Goal: Task Accomplishment & Management: Complete application form

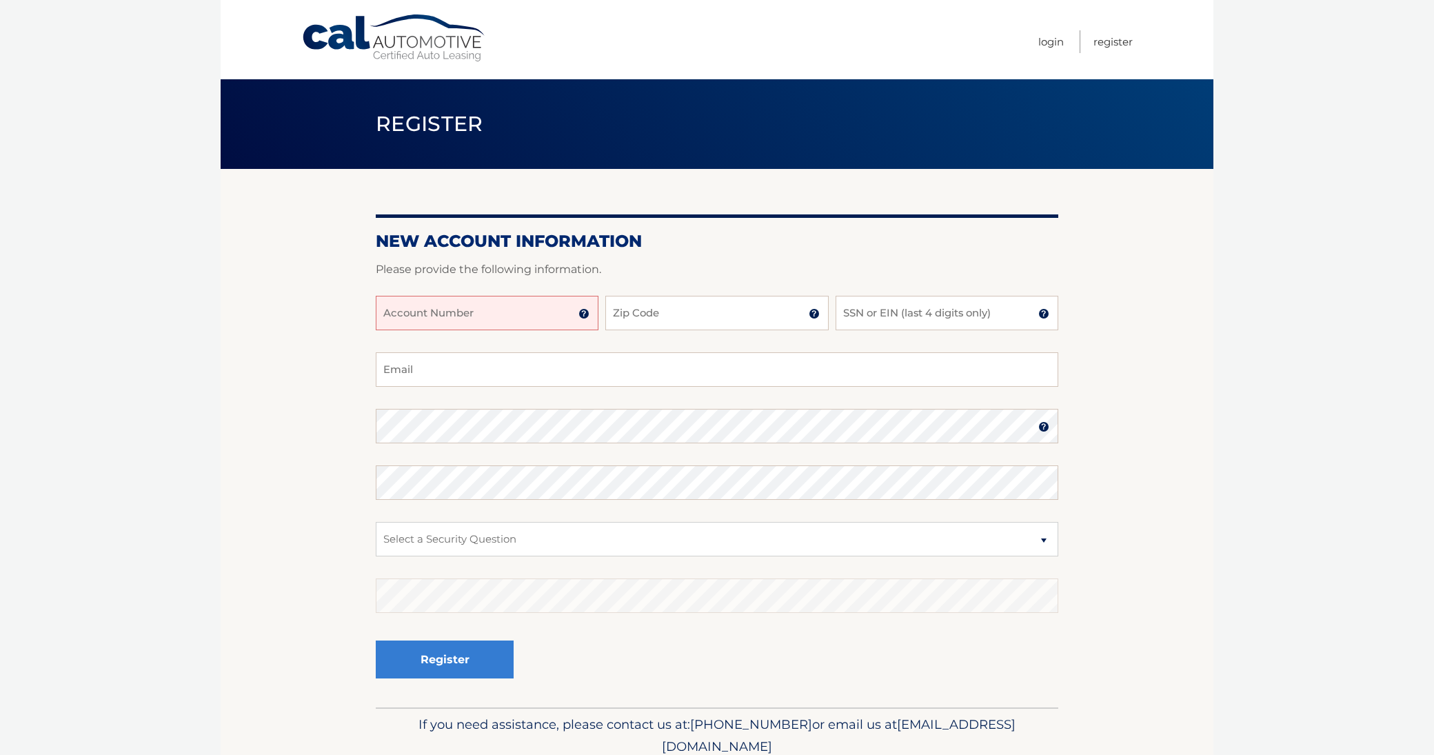
click at [542, 302] on input "Account Number" at bounding box center [487, 313] width 223 height 34
type input "44456028450"
type input "10314"
click at [863, 315] on input "SSN or EIN (last 4 digits only)" at bounding box center [947, 313] width 223 height 34
type input "0"
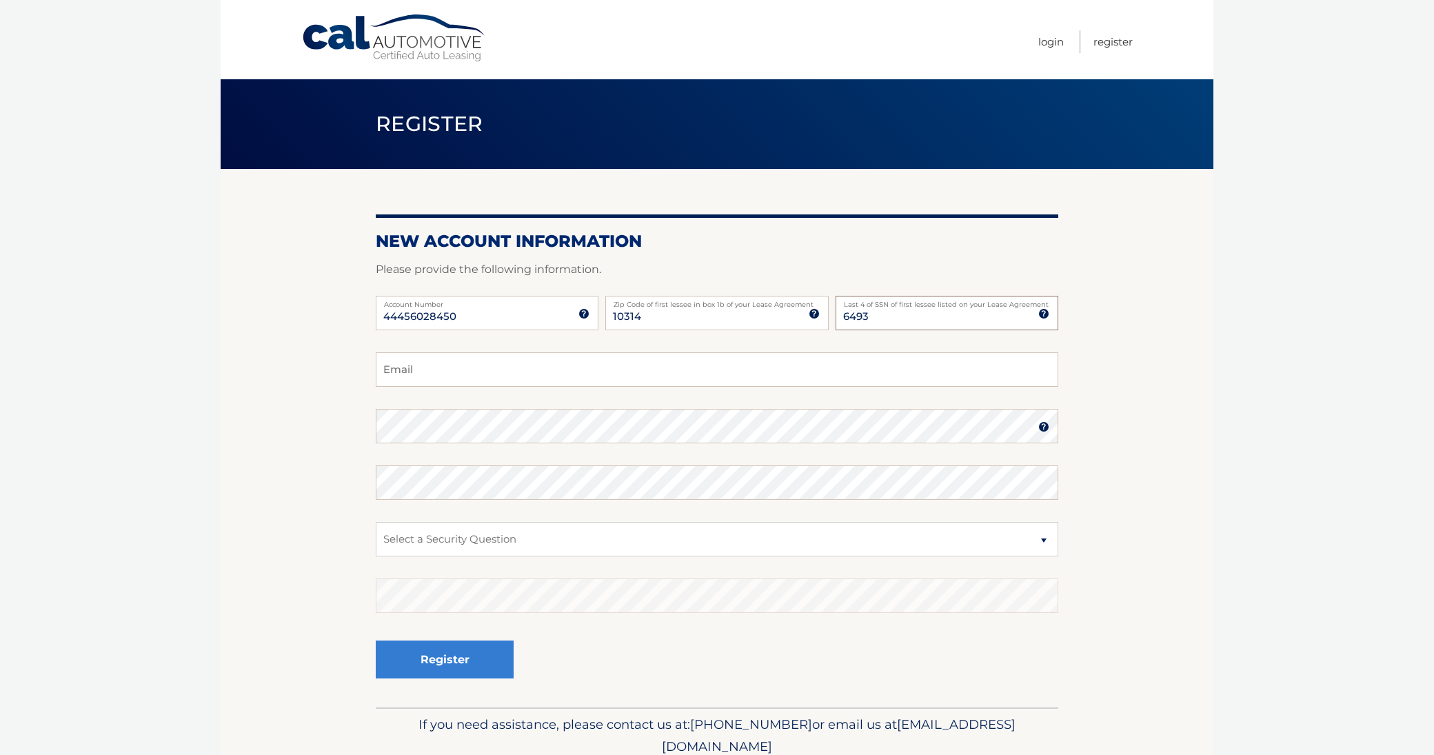
type input "6493"
type input "philipbadalamentiii@yahoo.com"
select select "2"
click at [443, 652] on button "Register" at bounding box center [445, 660] width 138 height 38
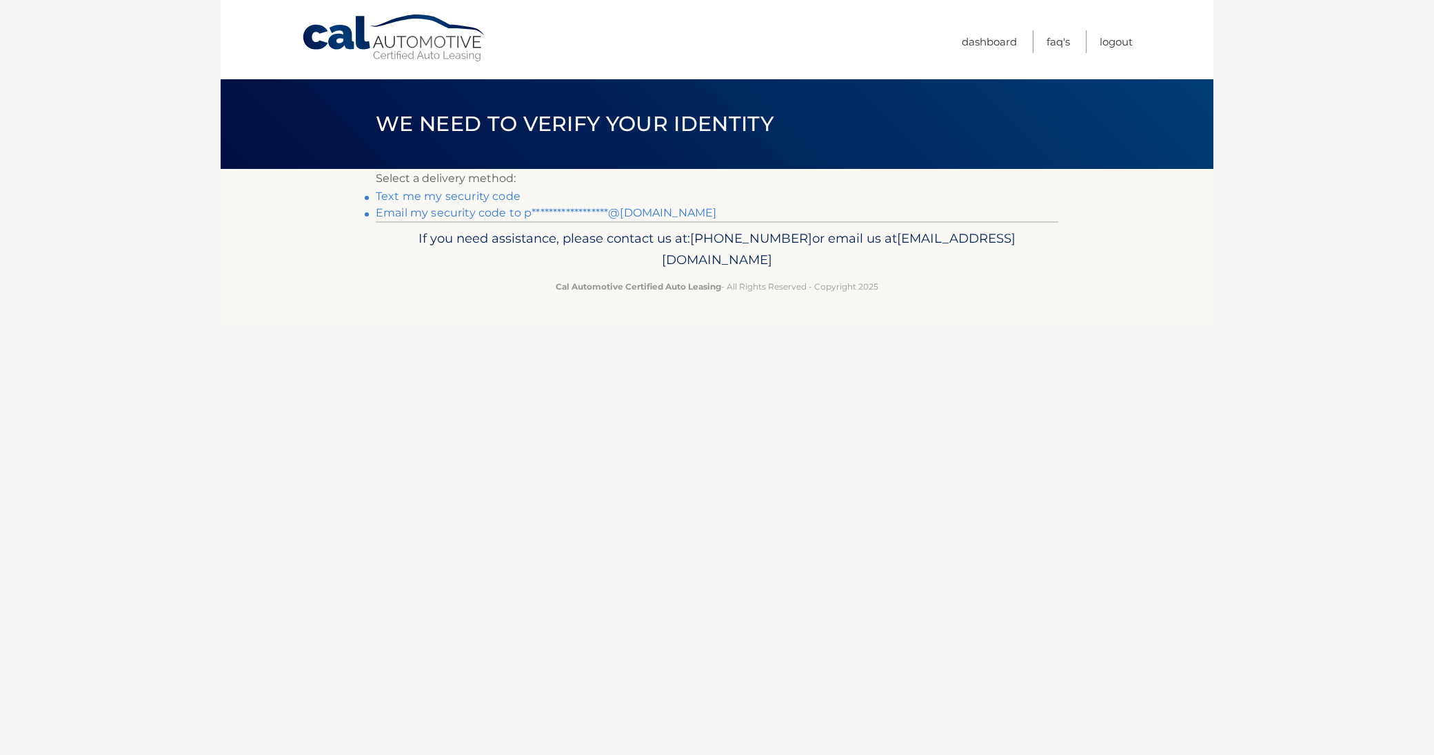
click at [424, 196] on link "Text me my security code" at bounding box center [448, 196] width 145 height 13
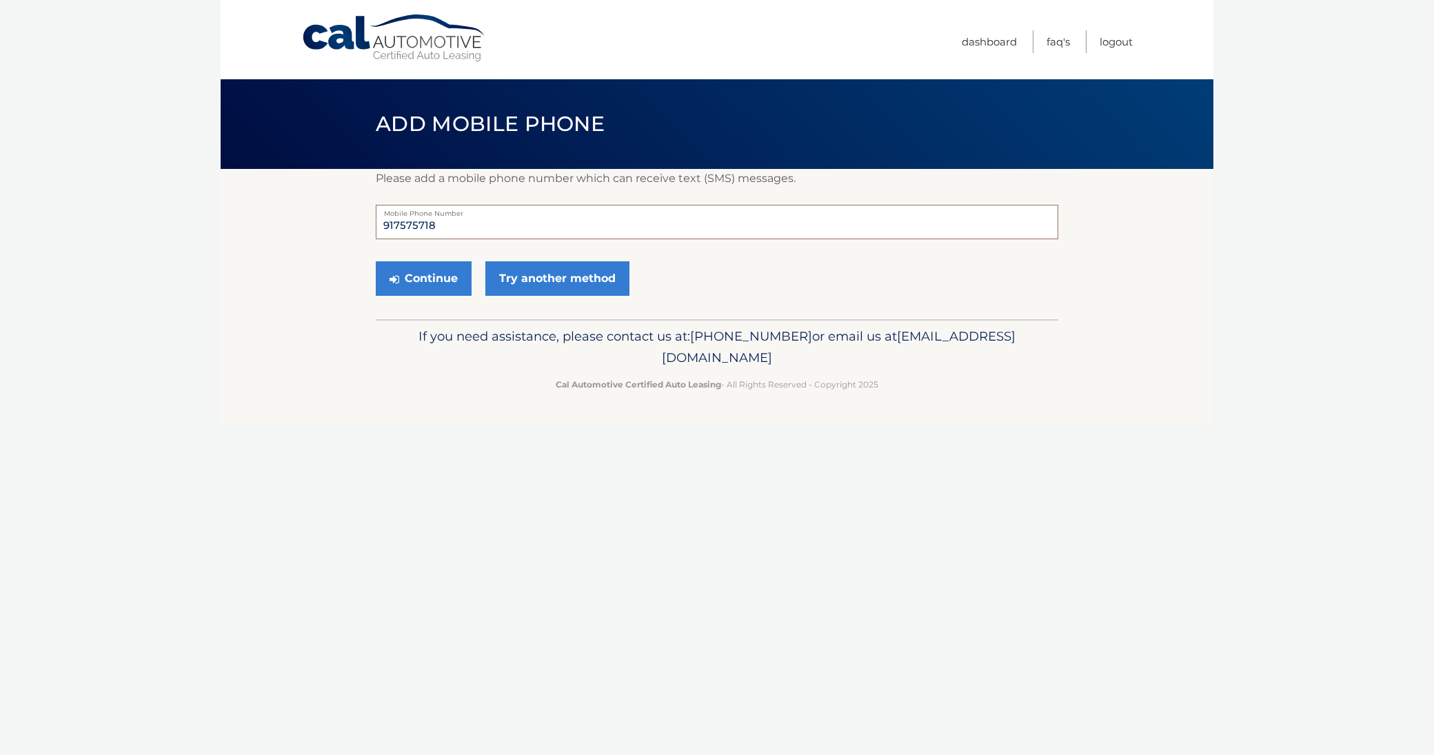
type input "9175757187"
click at [414, 279] on button "Continue" at bounding box center [424, 278] width 96 height 34
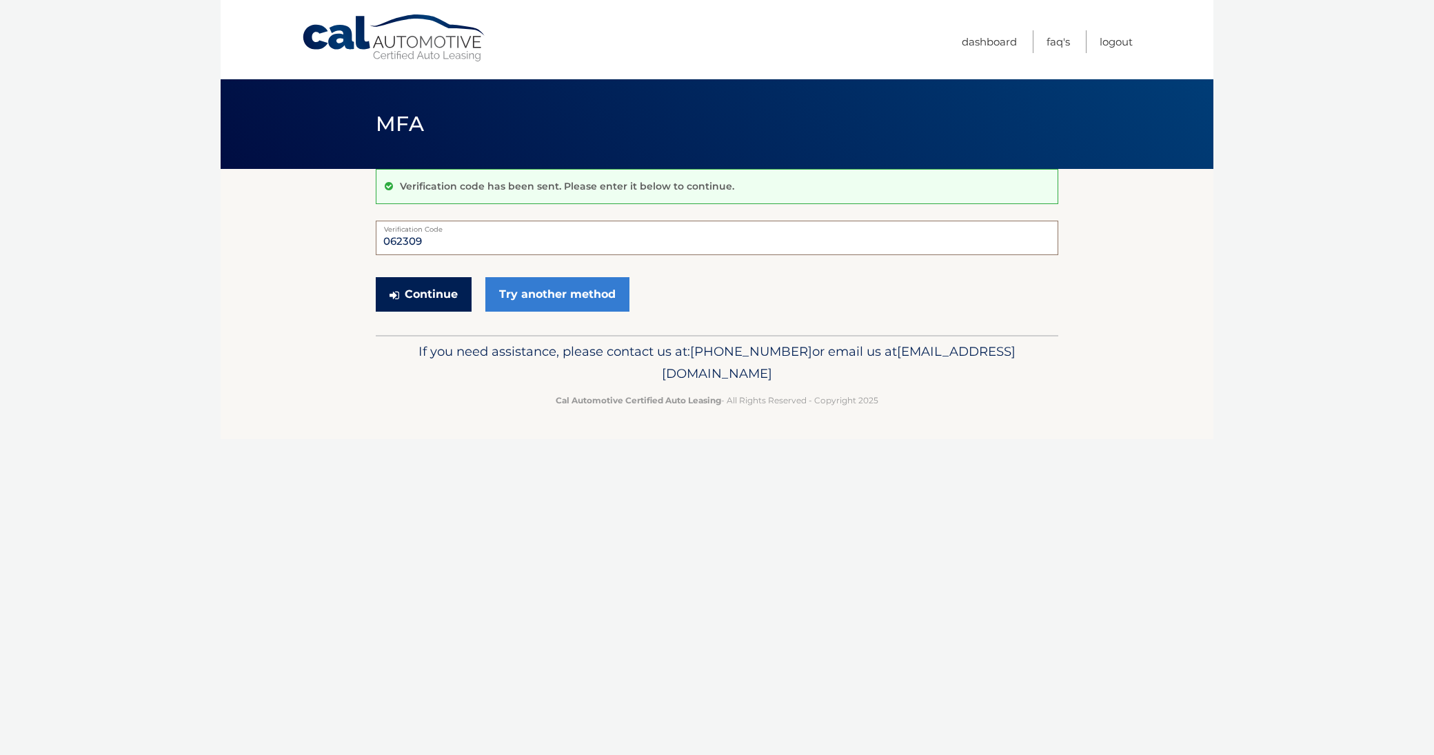
type input "062309"
click at [443, 290] on button "Continue" at bounding box center [424, 294] width 96 height 34
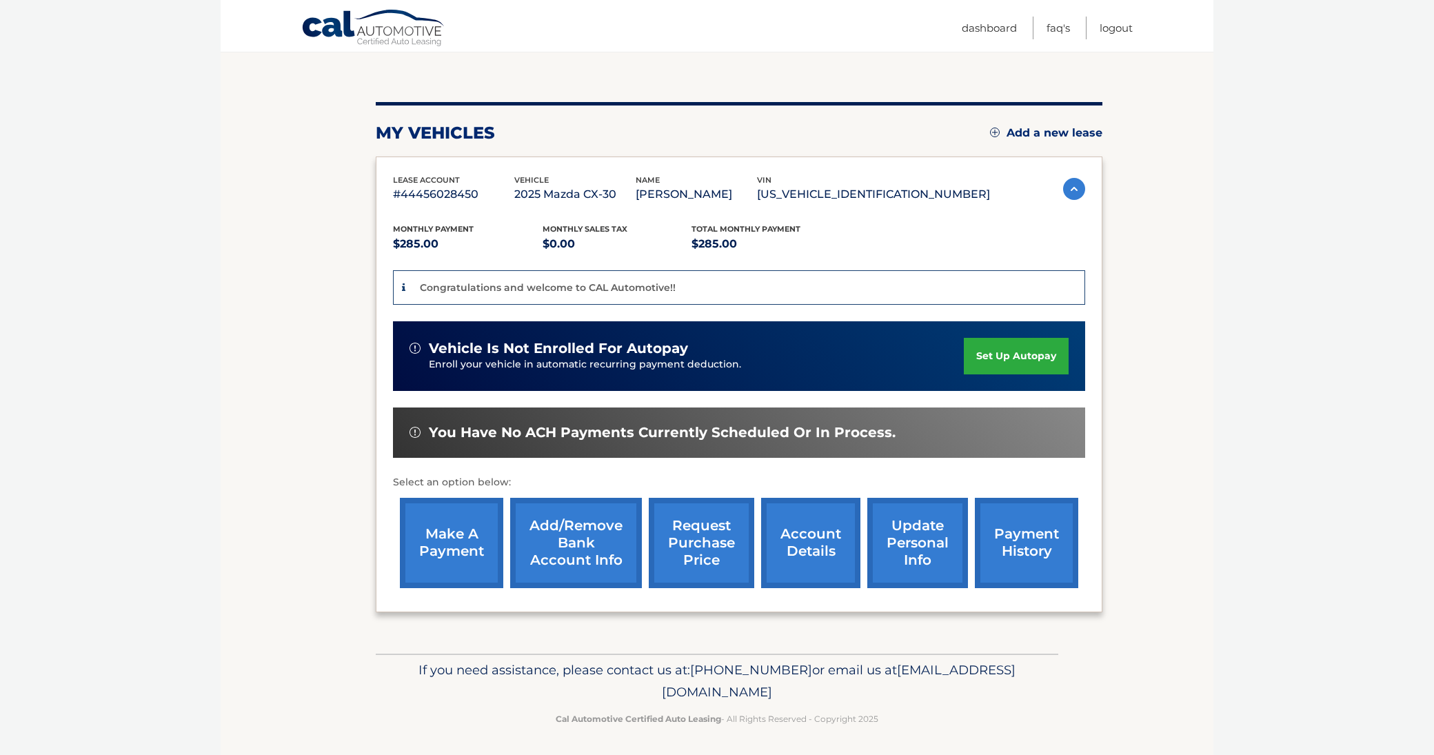
scroll to position [128, 0]
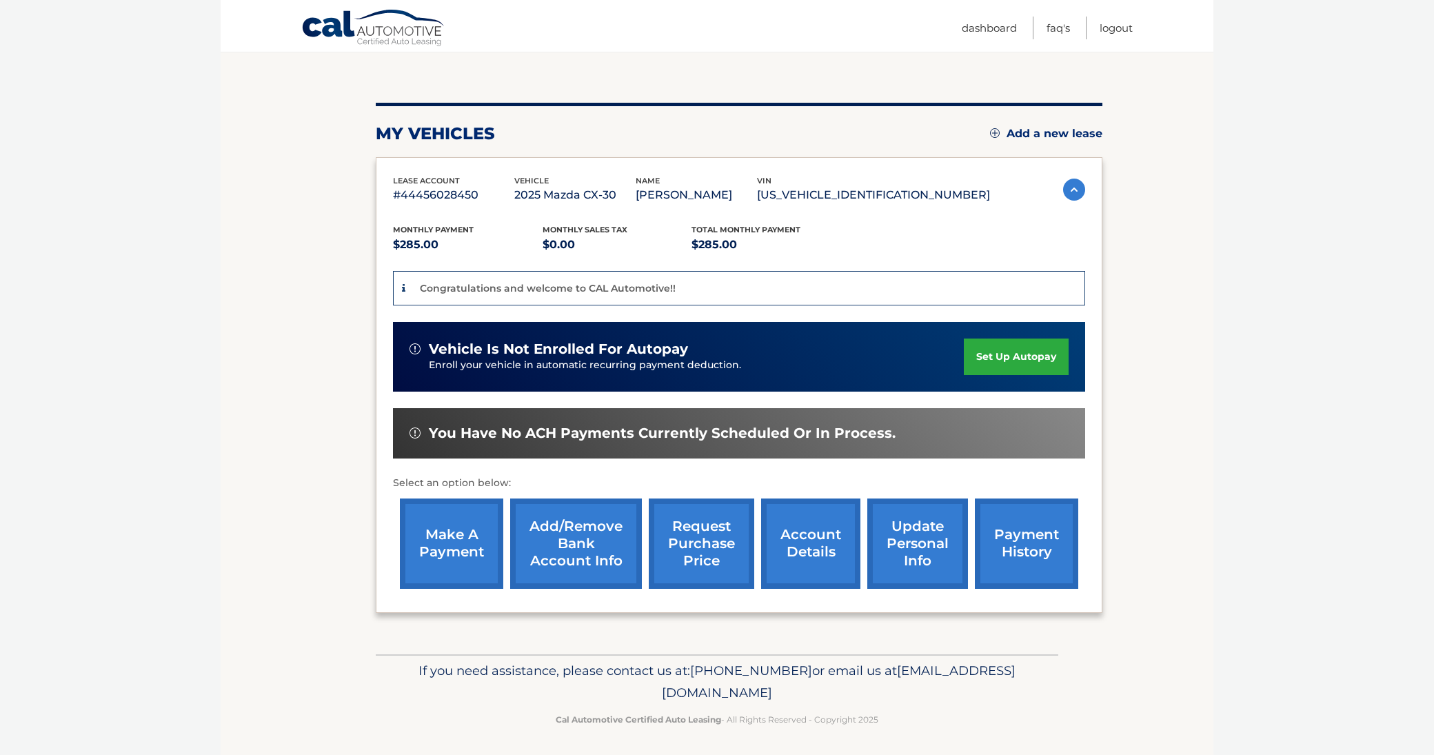
click at [1015, 354] on link "set up autopay" at bounding box center [1016, 357] width 105 height 37
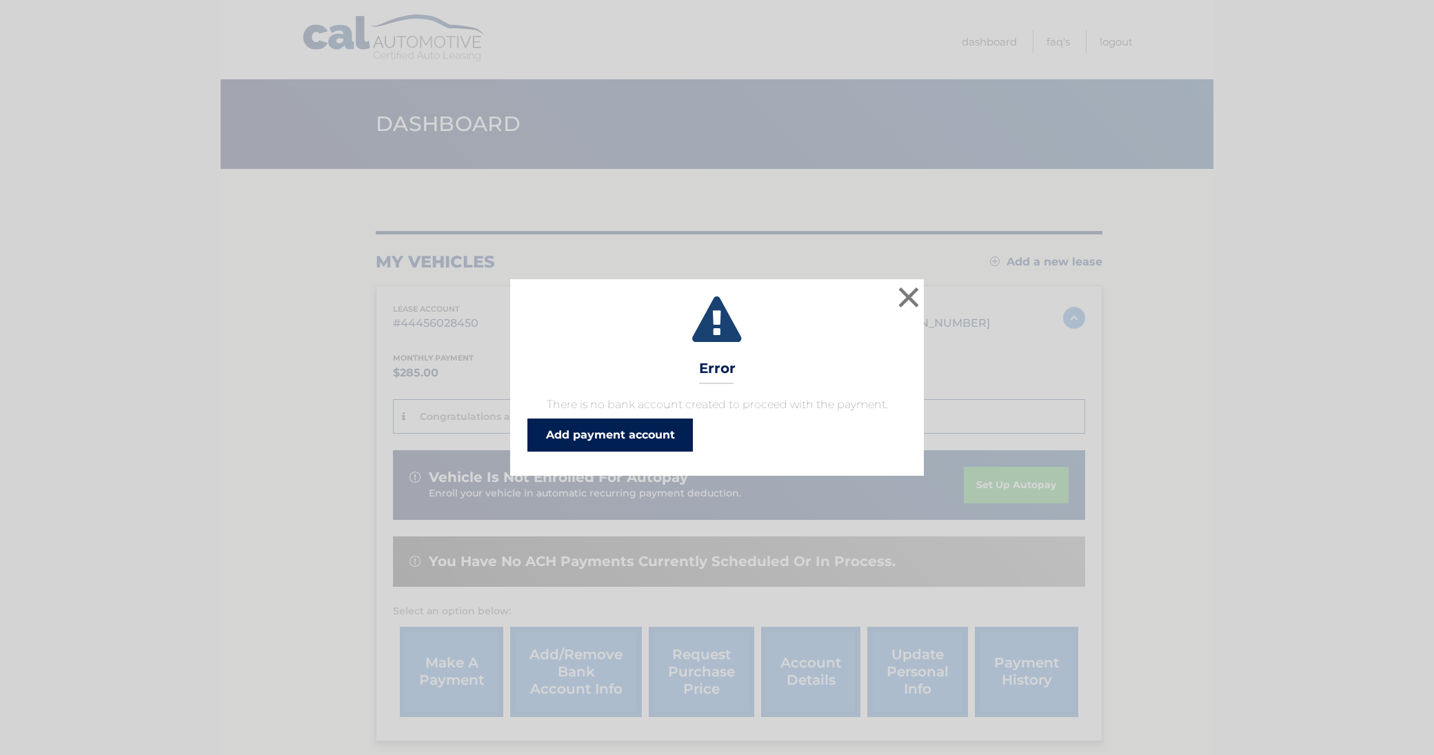
click at [589, 435] on link "Add payment account" at bounding box center [609, 435] width 165 height 33
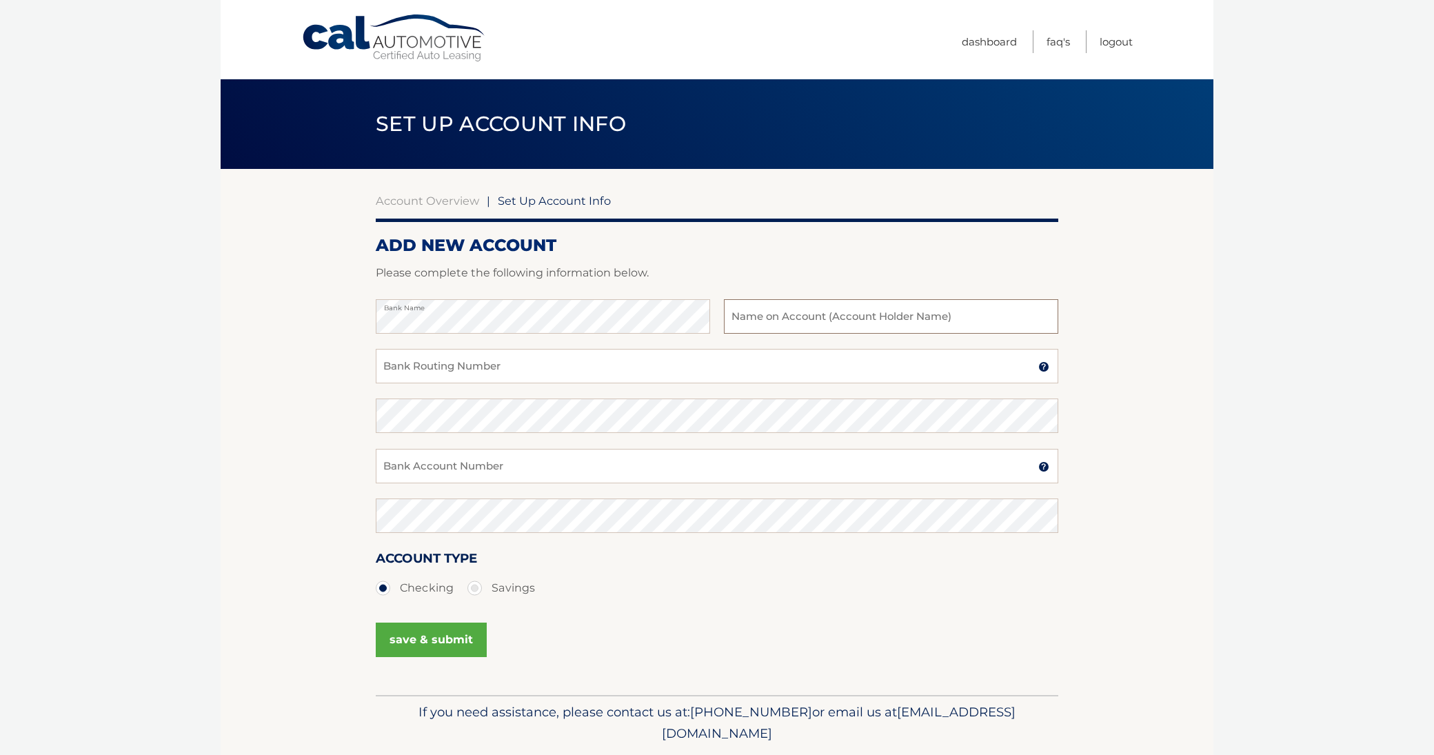
click at [774, 316] on input "text" at bounding box center [891, 316] width 334 height 34
type input "a"
type input "[PERSON_NAME]"
click at [539, 368] on input "Bank Routing Number" at bounding box center [717, 366] width 683 height 34
type input "231372691"
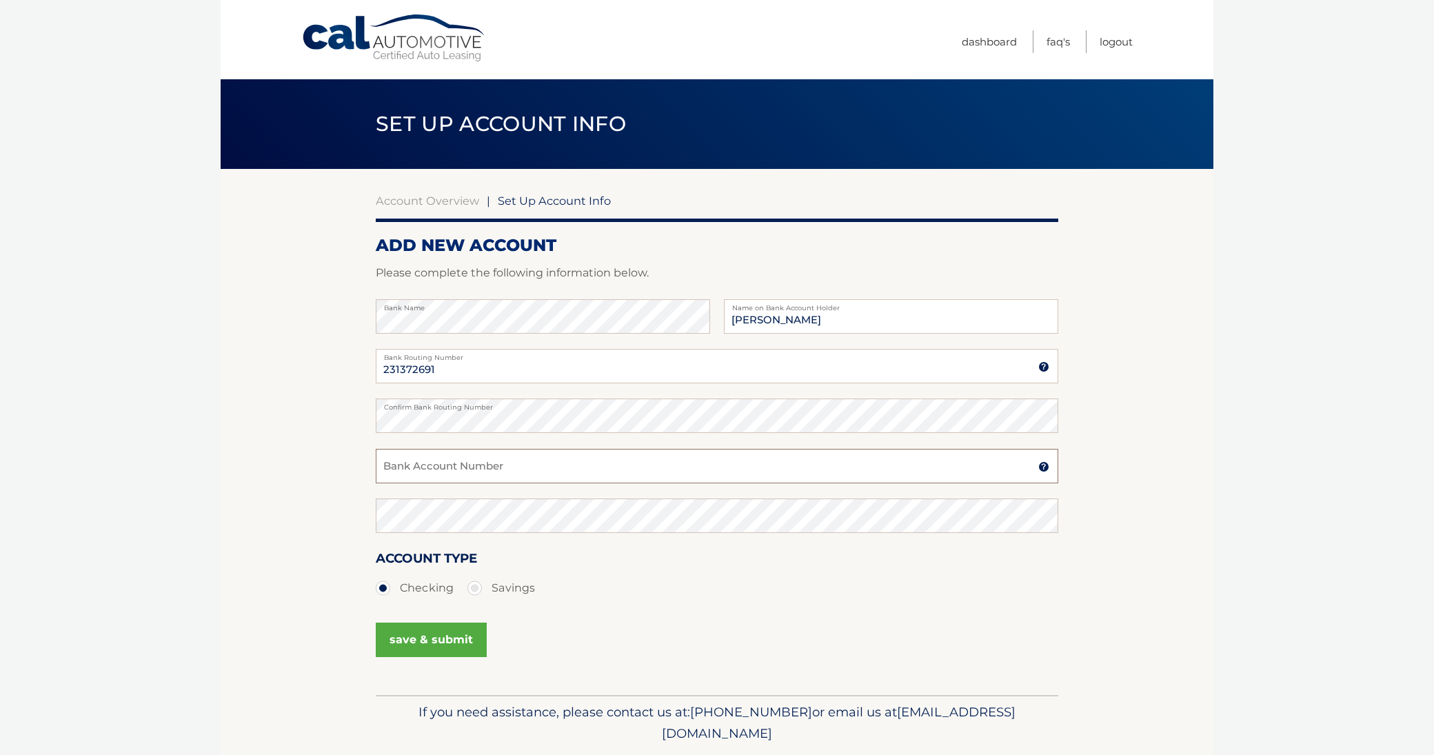
click at [484, 456] on input "Bank Account Number" at bounding box center [717, 466] width 683 height 34
type input "9537584542"
click at [414, 641] on button "save & submit" at bounding box center [431, 640] width 111 height 34
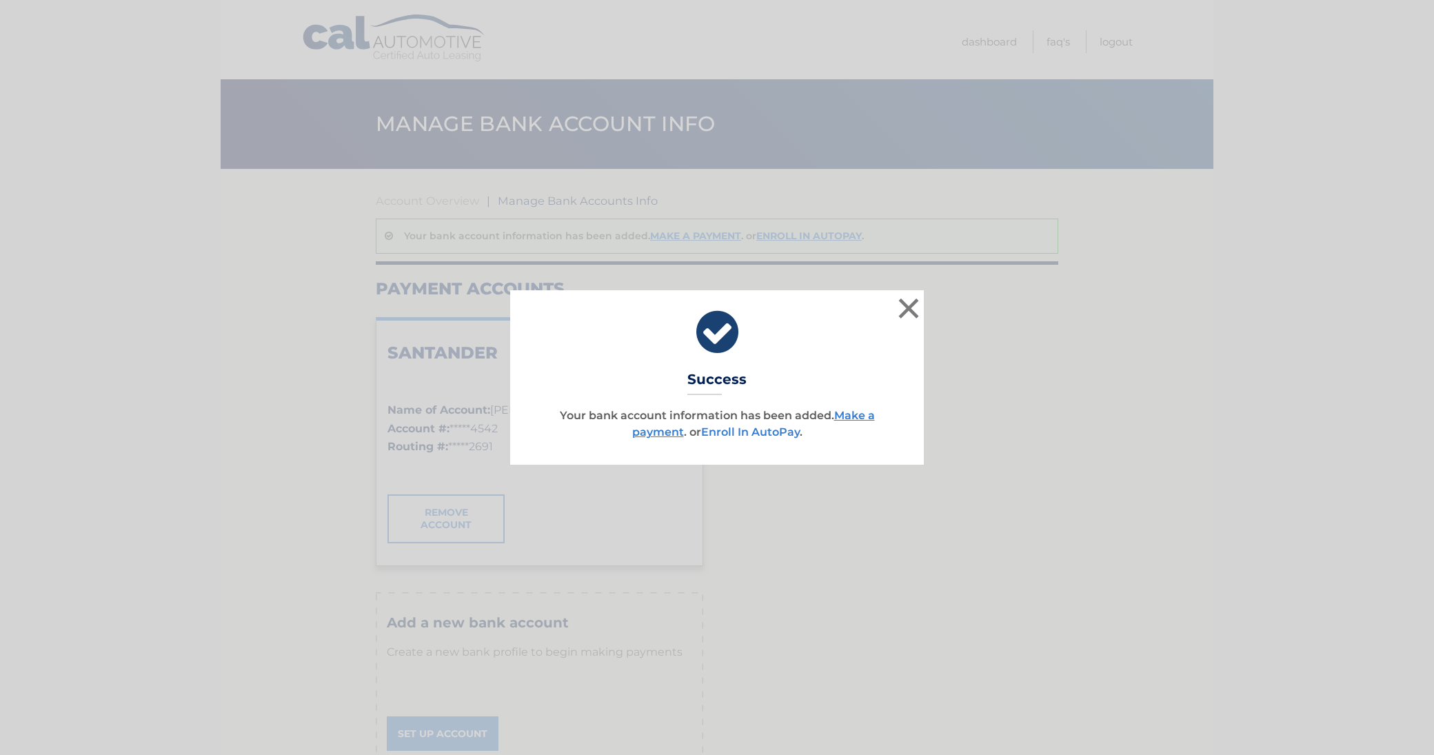
click at [744, 433] on link "Enroll In AutoPay" at bounding box center [750, 431] width 99 height 13
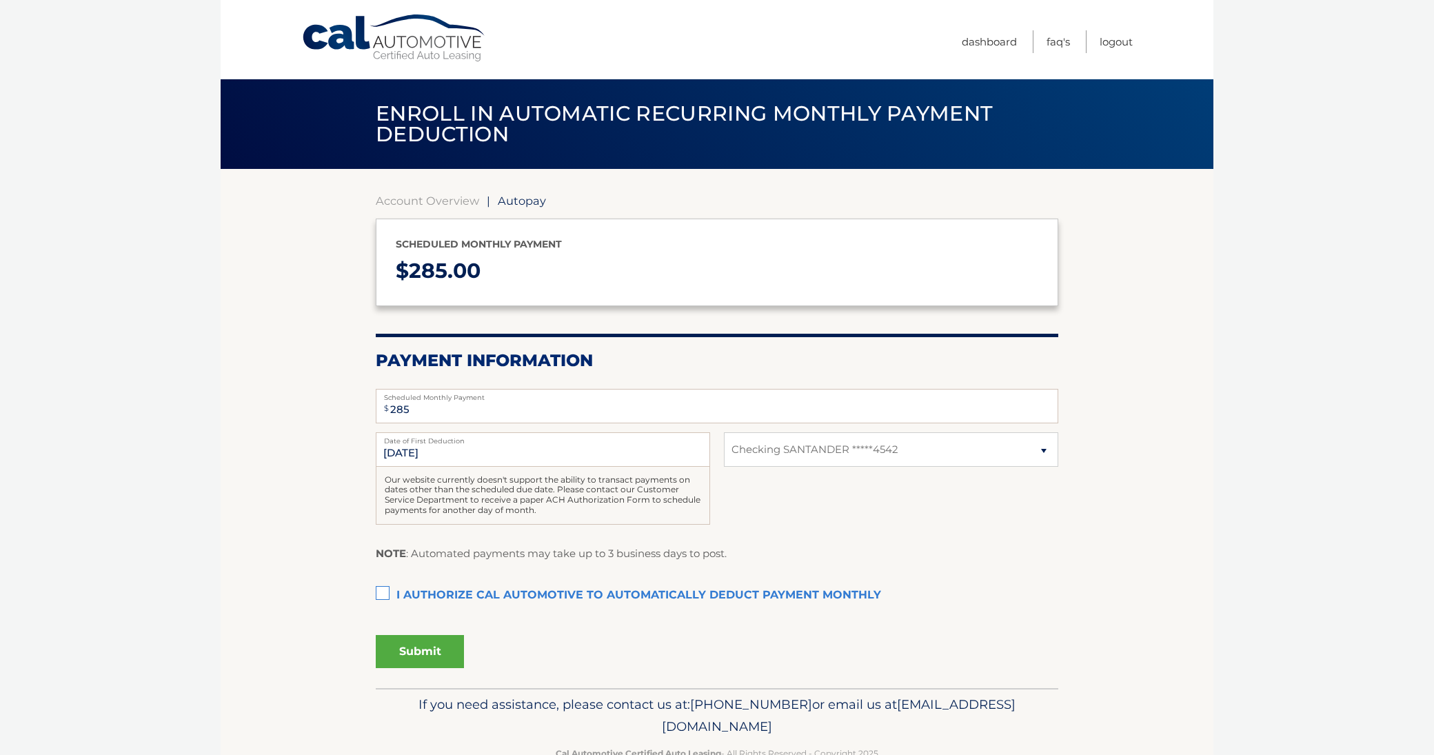
select select "OGU4NjQ5MmYtNWNkNy00MDJhLTkyZWItMmQzNGY1ZTlmZTE3"
click at [392, 594] on label "I authorize cal automotive to automatically deduct payment monthly This checkbo…" at bounding box center [717, 596] width 683 height 28
click at [0, 0] on input "I authorize cal automotive to automatically deduct payment monthly This checkbo…" at bounding box center [0, 0] width 0 height 0
click at [401, 653] on button "Submit" at bounding box center [420, 651] width 88 height 33
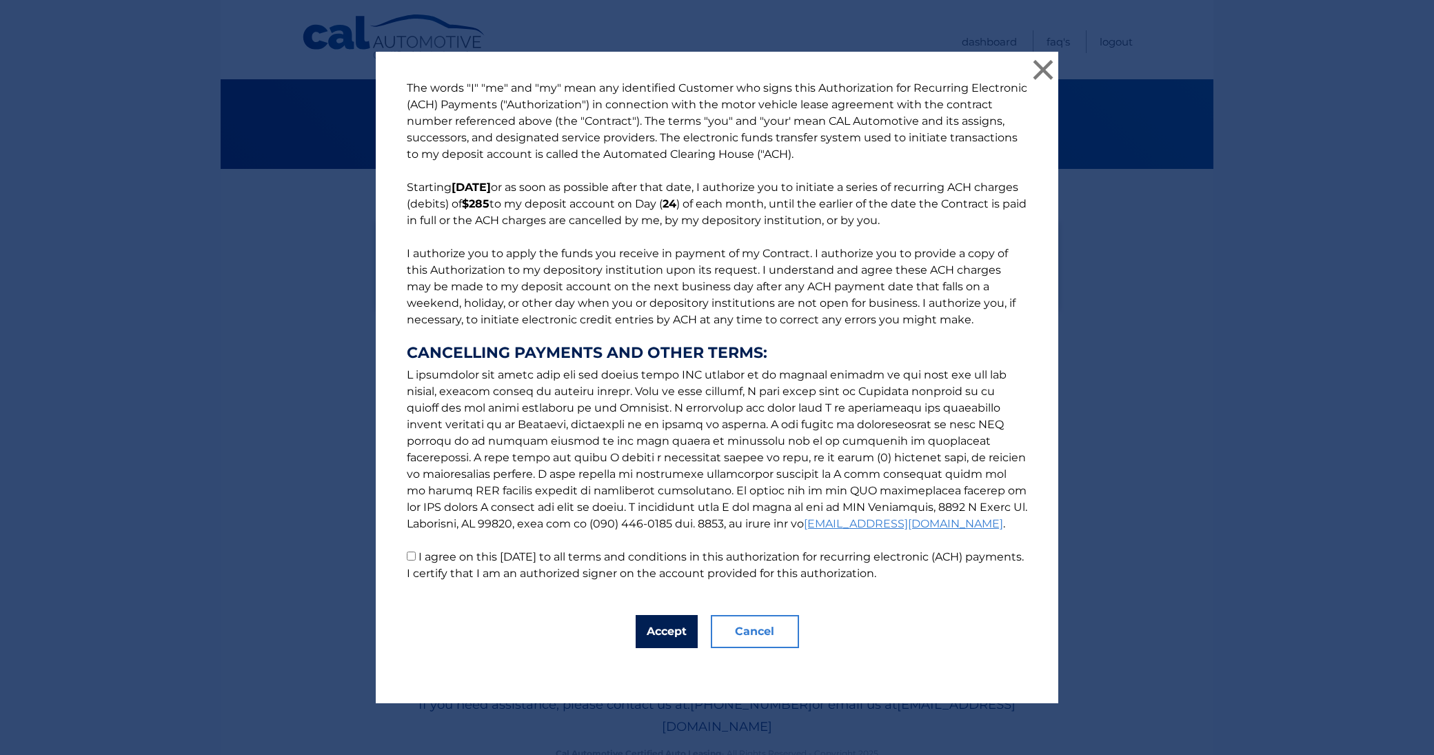
click at [664, 630] on button "Accept" at bounding box center [667, 631] width 62 height 33
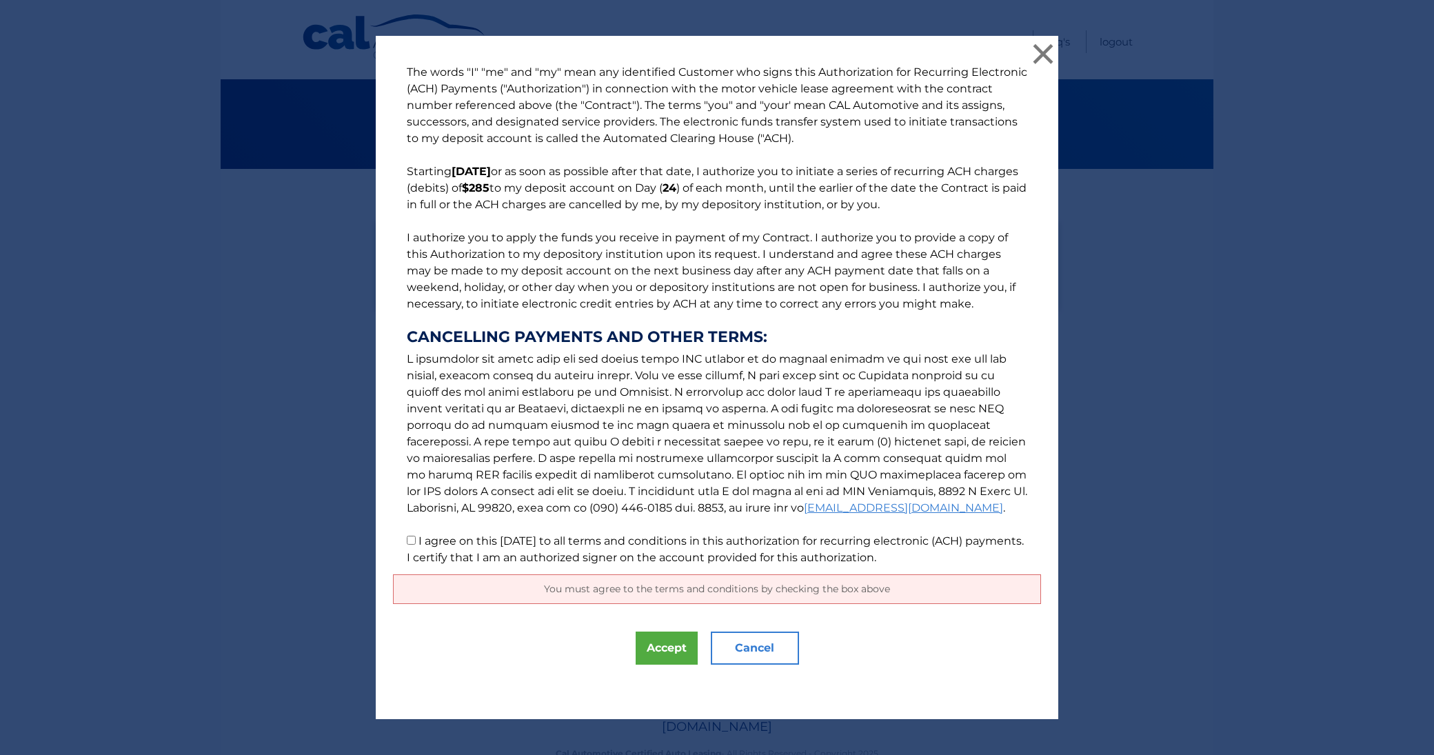
click at [410, 550] on p "The words "I" "me" and "my" mean any identified Customer who signs this Authori…" at bounding box center [717, 315] width 648 height 502
click at [410, 543] on input "I agree on this 10/09/2025 to all terms and conditions in this authorization fo…" at bounding box center [411, 540] width 9 height 9
checkbox input "true"
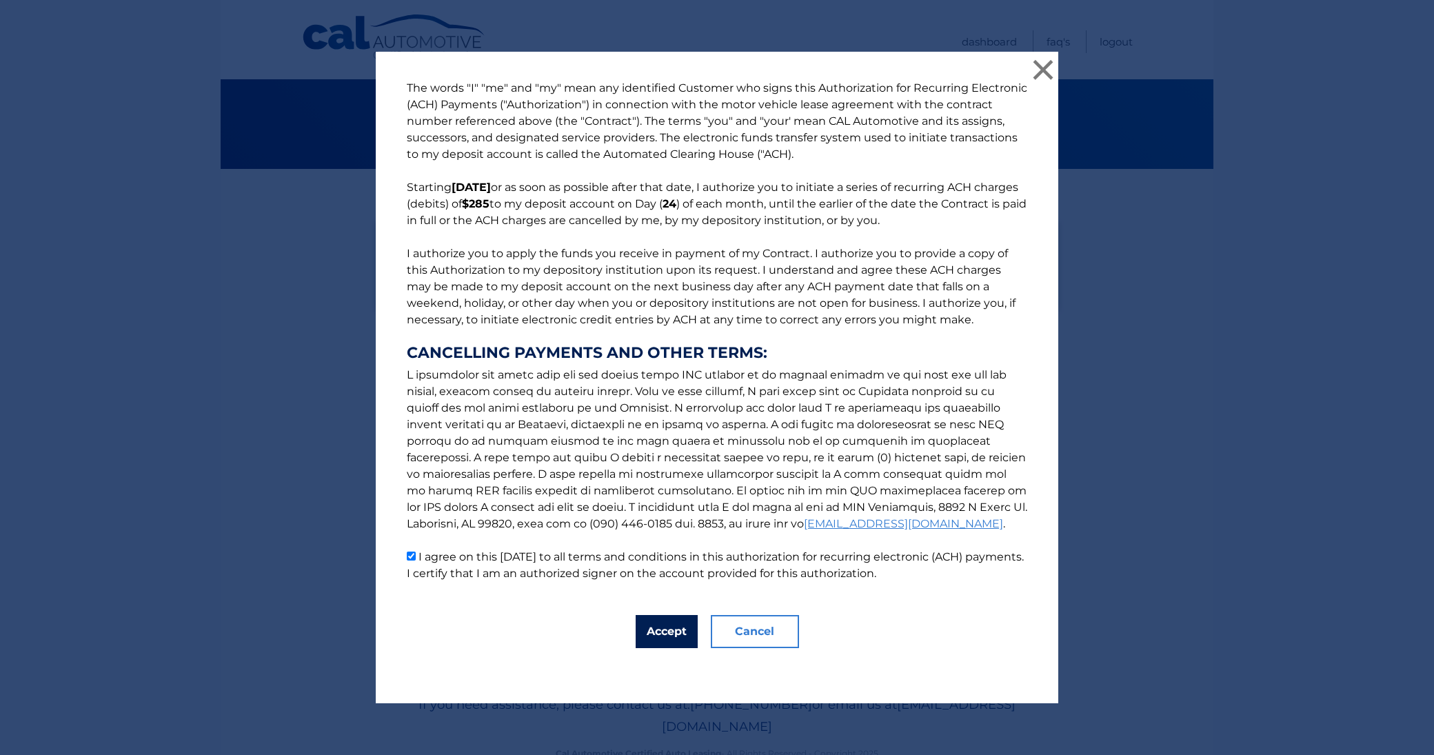
click at [663, 626] on button "Accept" at bounding box center [667, 631] width 62 height 33
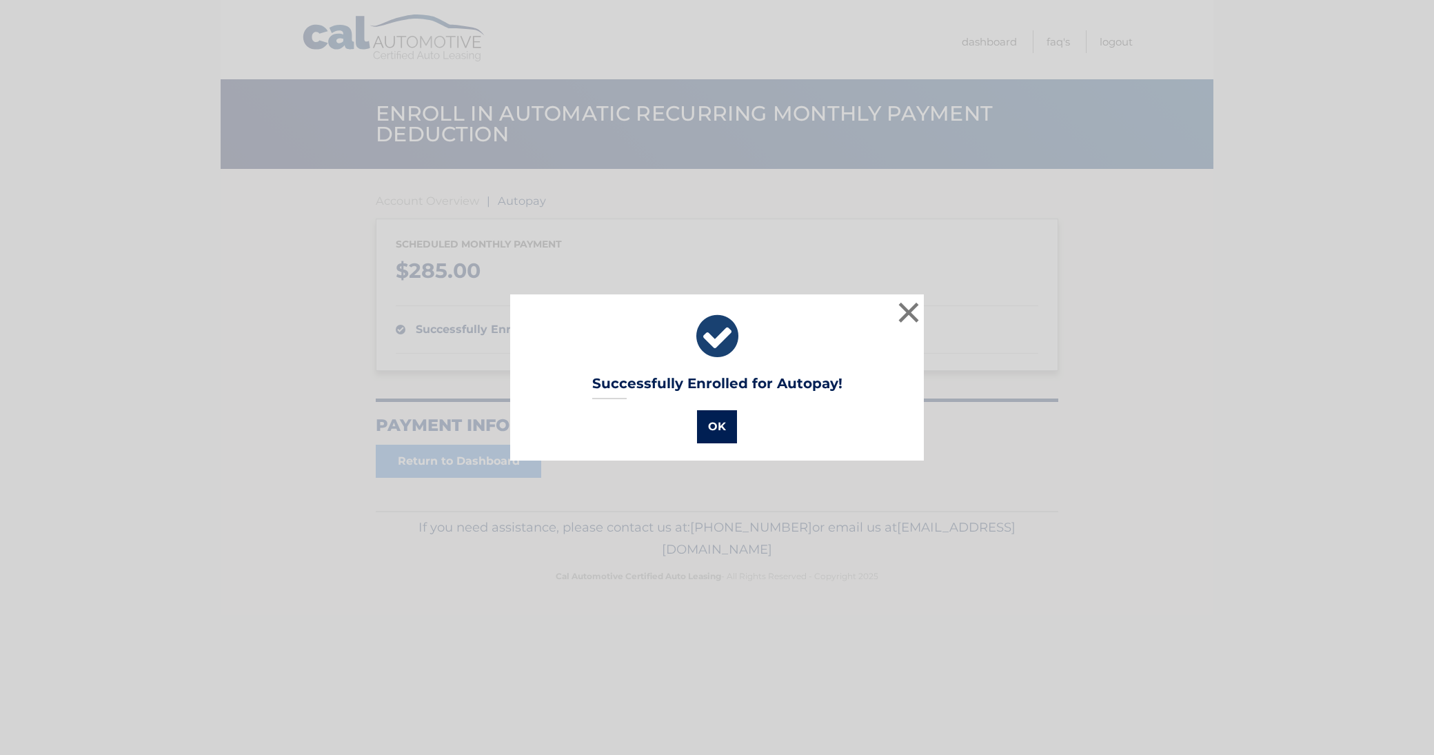
click at [703, 416] on button "OK" at bounding box center [717, 426] width 40 height 33
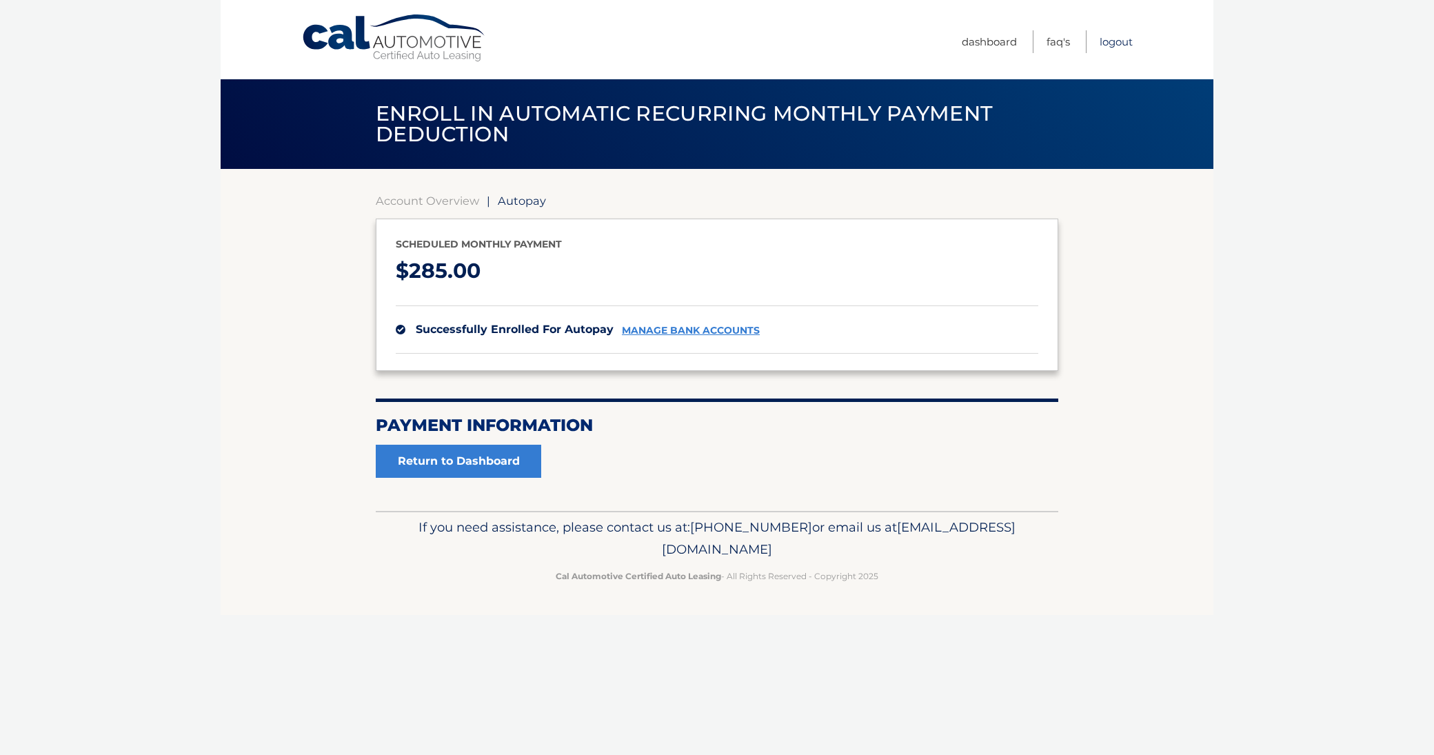
click at [1109, 43] on link "Logout" at bounding box center [1116, 41] width 33 height 23
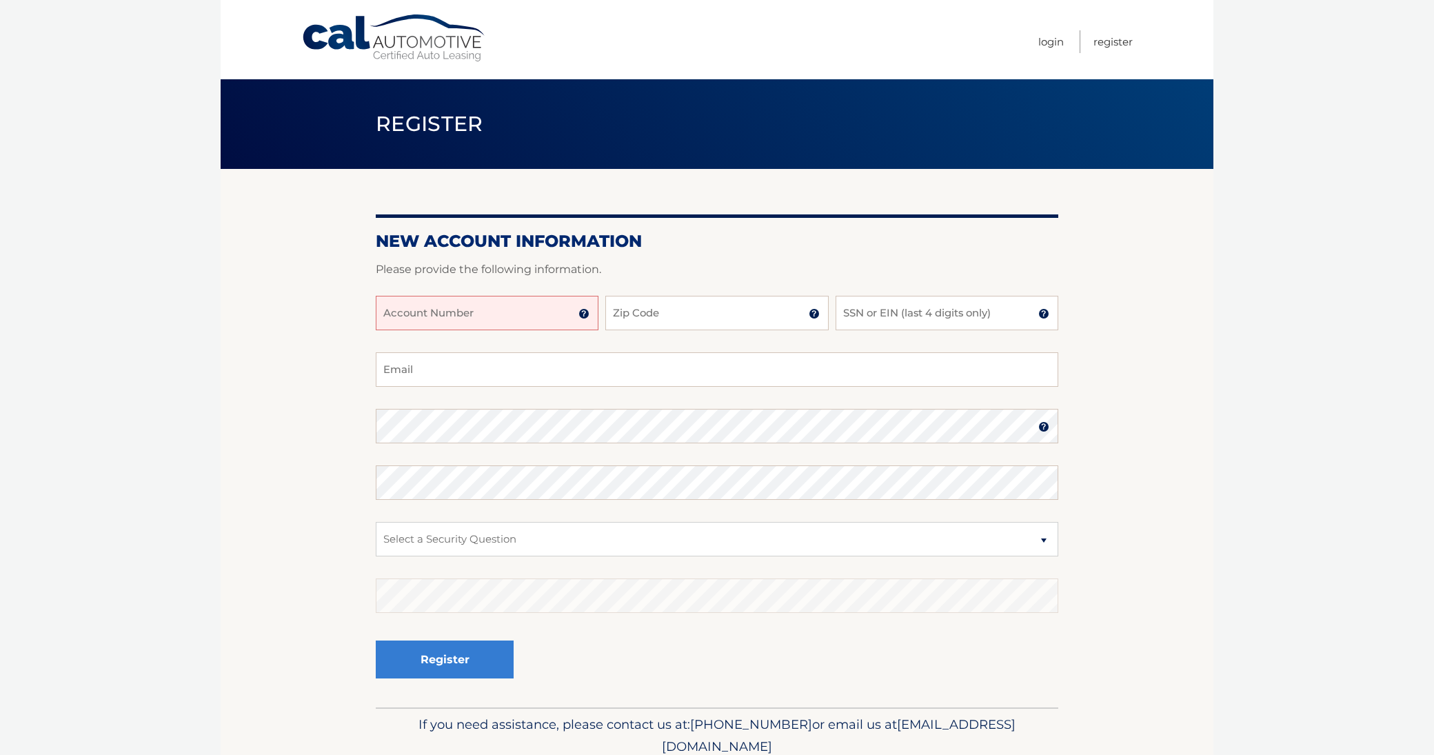
click at [507, 308] on input "Account Number" at bounding box center [487, 313] width 223 height 34
type input "44456028472"
type input "10314"
click at [898, 319] on input "SSN or EIN (last 4 digits only)" at bounding box center [947, 313] width 223 height 34
type input "6493"
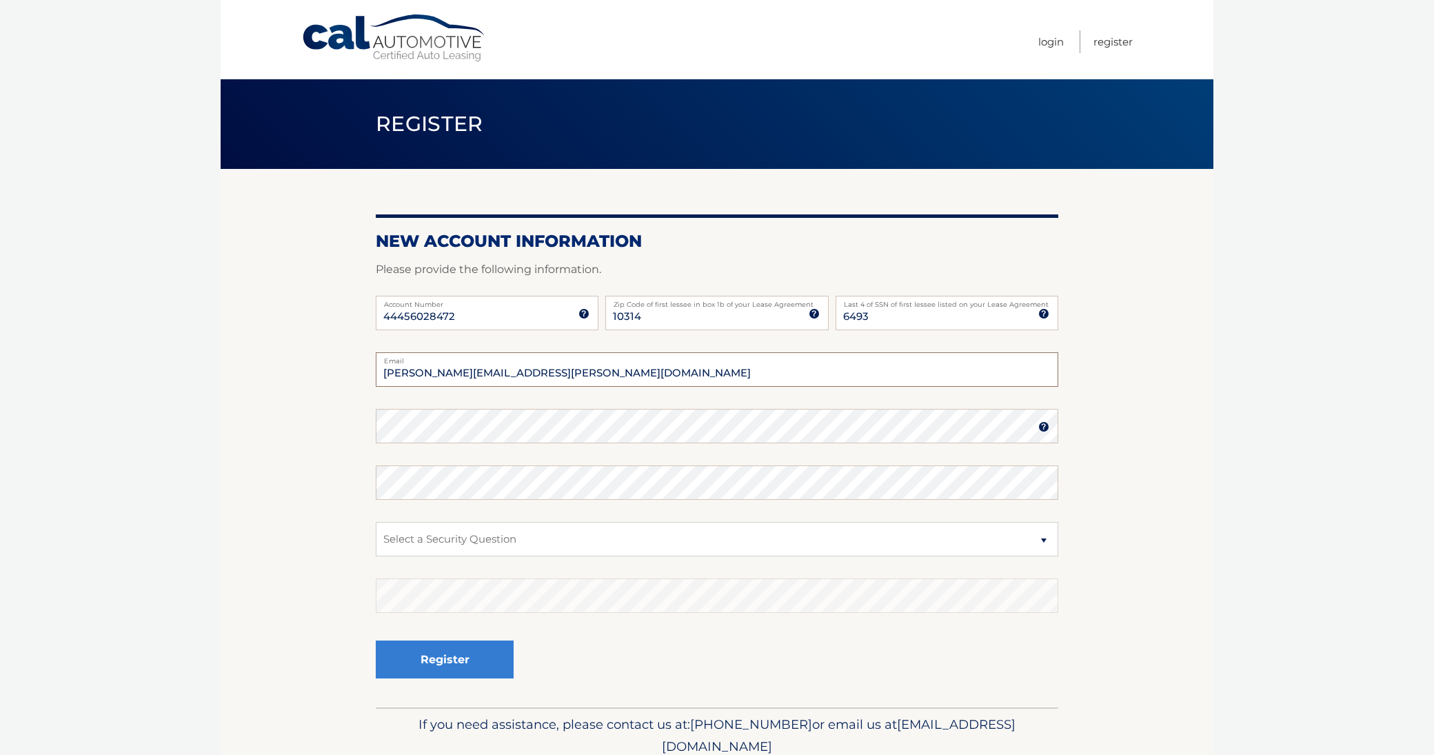
type input "lisa.badalamenti@yahoo.com"
select select "2"
click at [419, 662] on button "Register" at bounding box center [445, 660] width 138 height 38
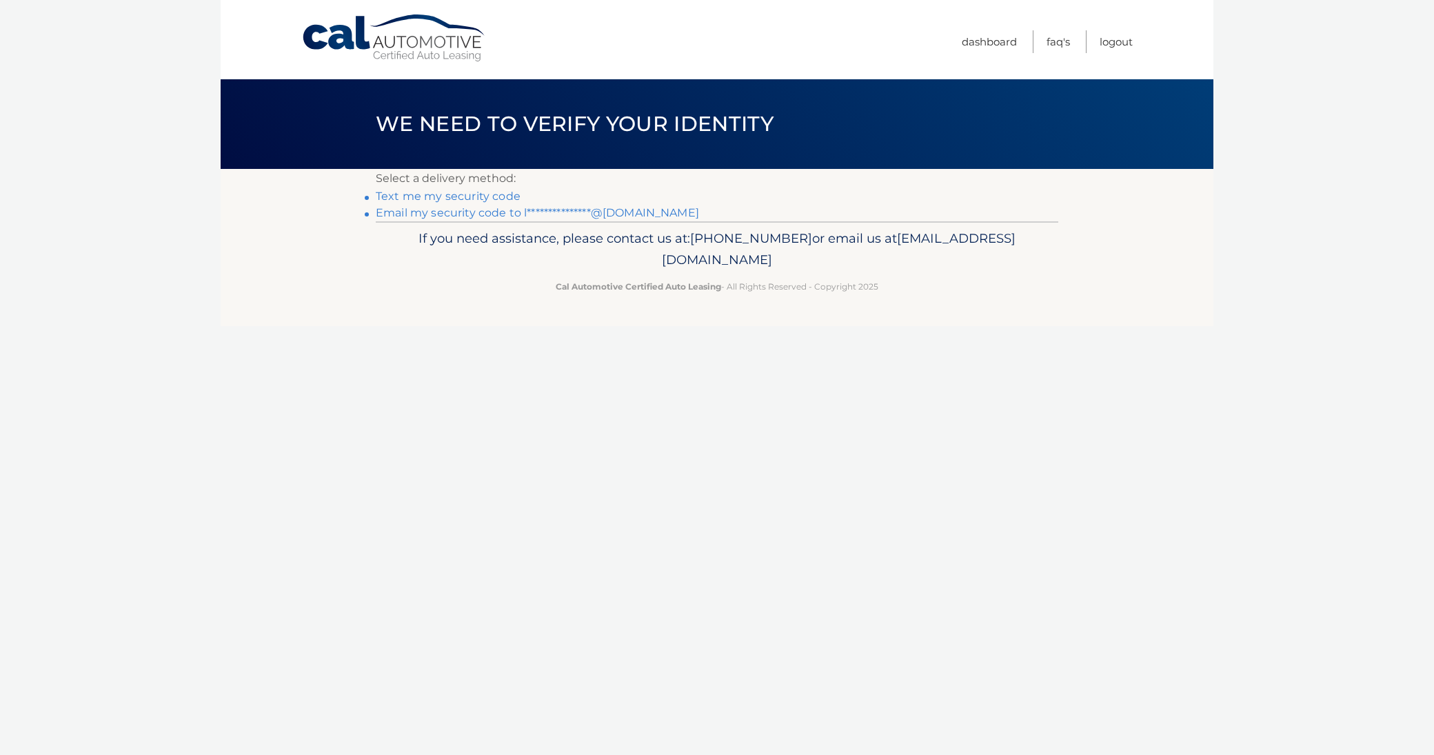
click at [441, 195] on link "Text me my security code" at bounding box center [448, 196] width 145 height 13
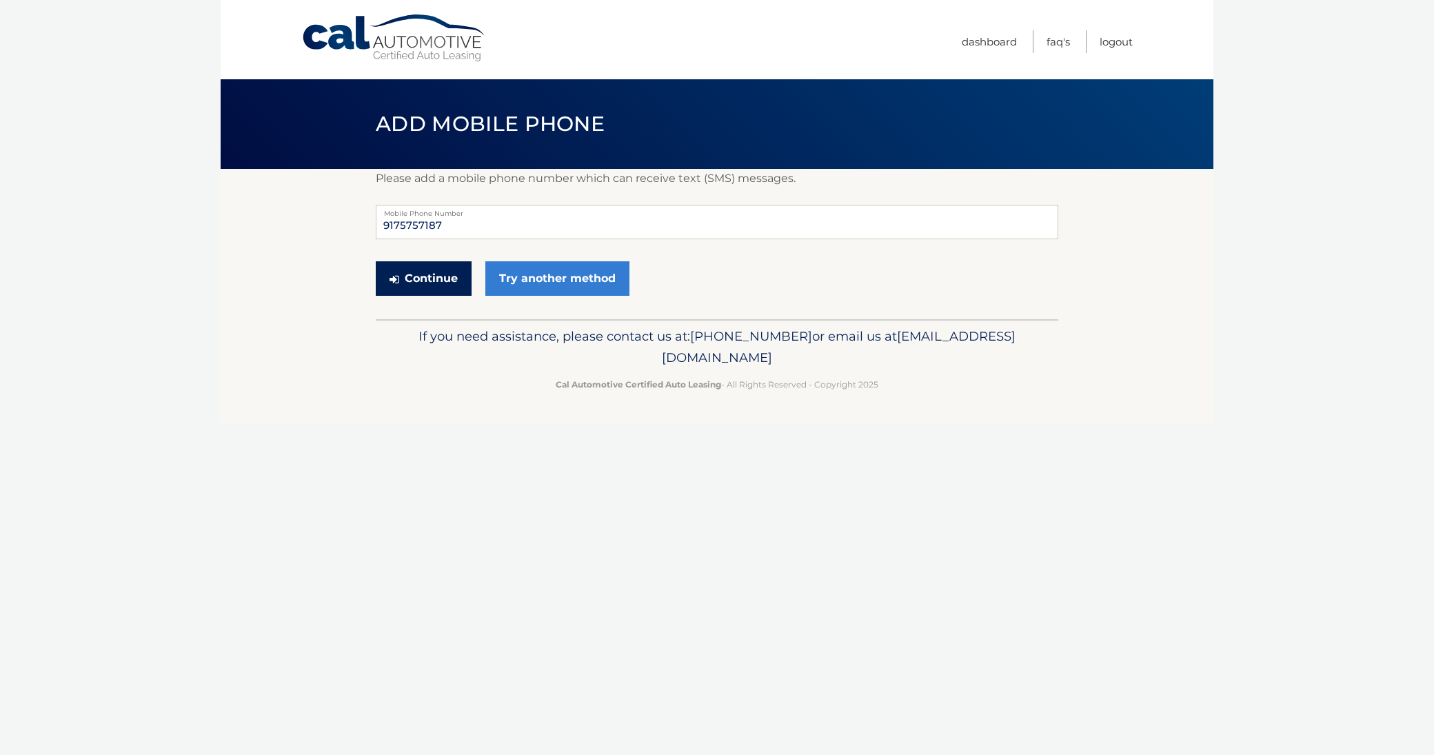
click at [430, 279] on button "Continue" at bounding box center [424, 278] width 96 height 34
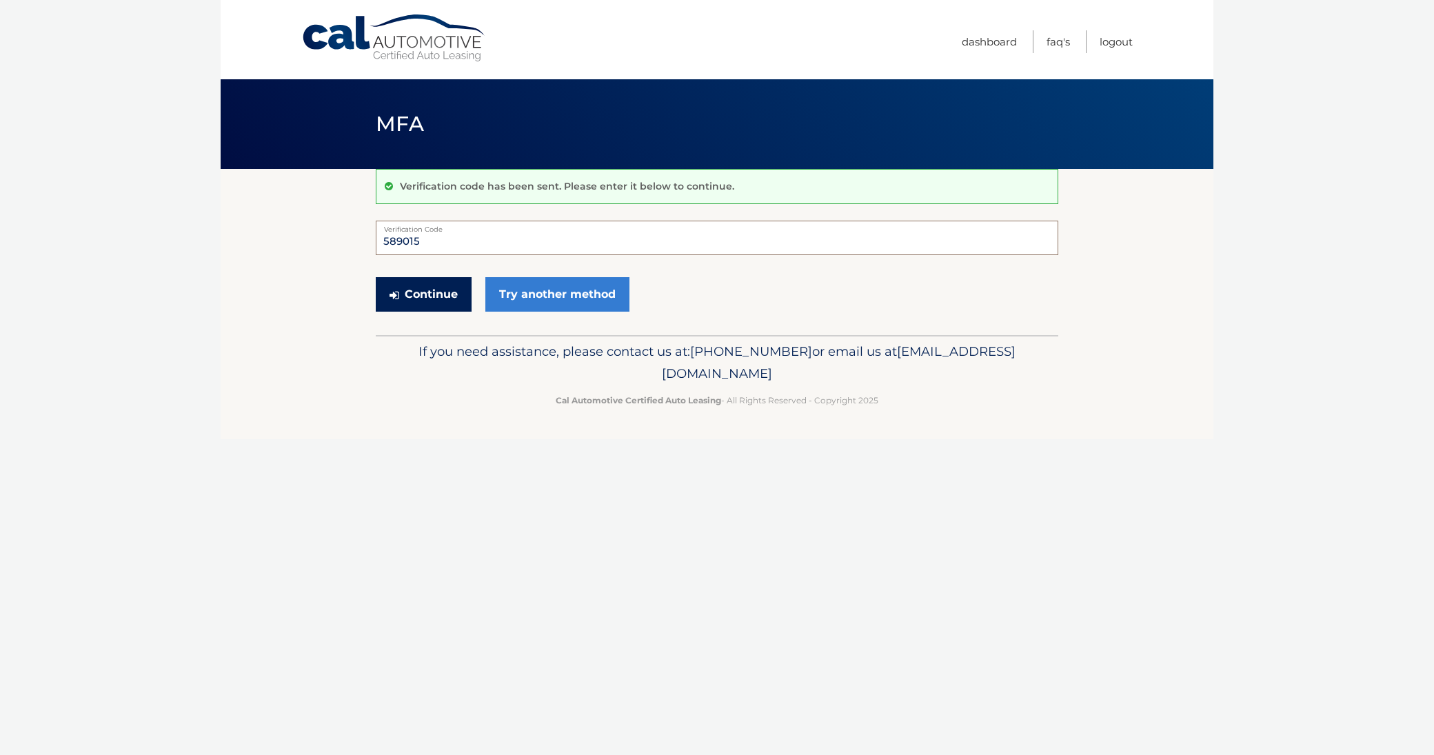
type input "589015"
click at [424, 292] on button "Continue" at bounding box center [424, 294] width 96 height 34
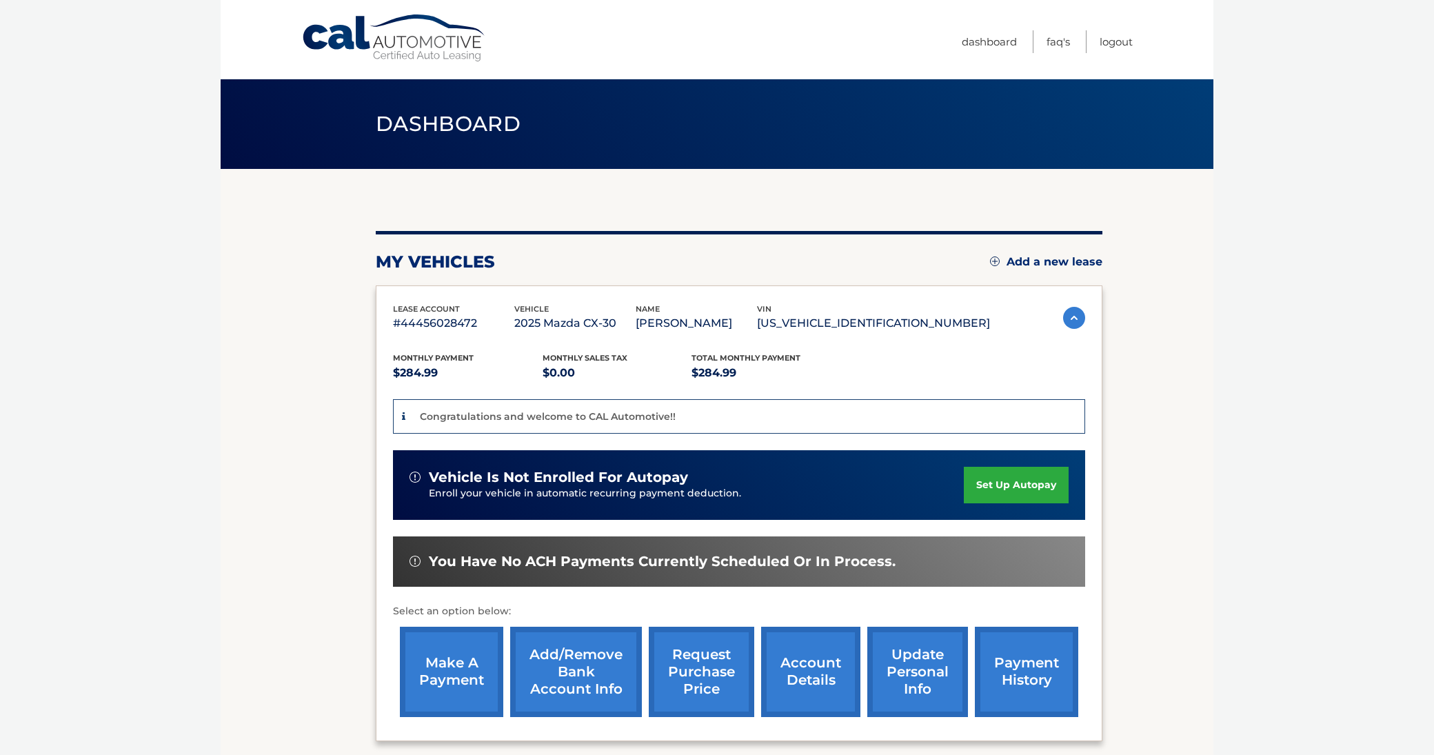
click at [984, 476] on link "set up autopay" at bounding box center [1016, 485] width 105 height 37
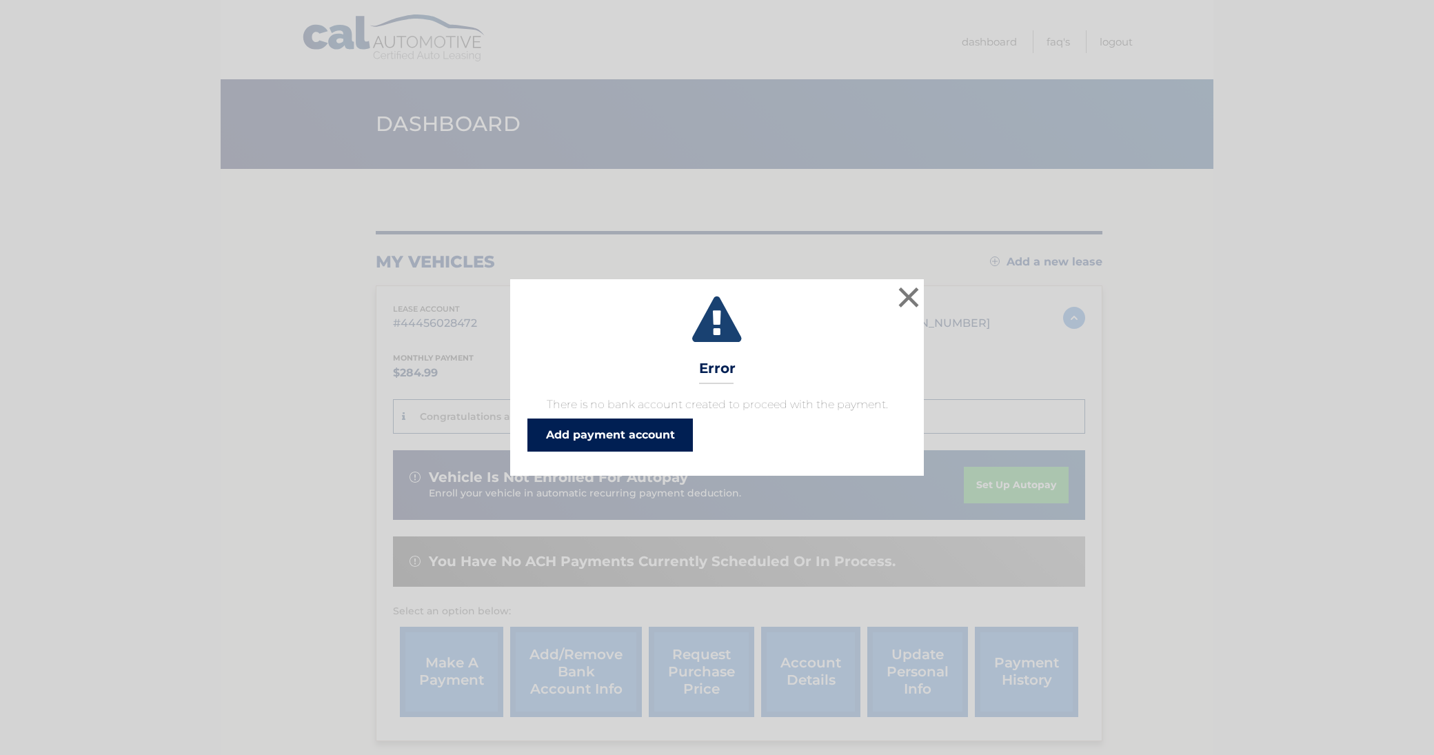
click at [583, 432] on link "Add payment account" at bounding box center [609, 435] width 165 height 33
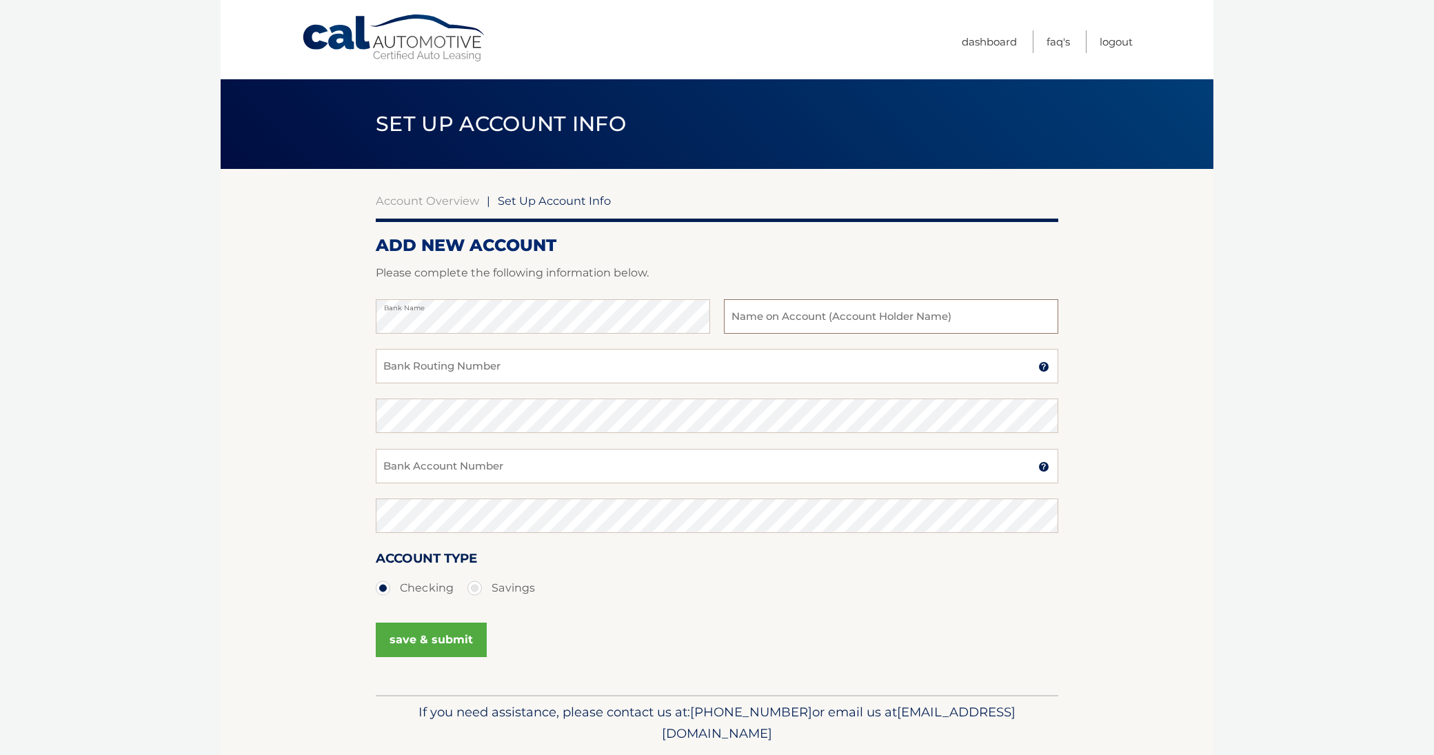
click at [777, 321] on input "text" at bounding box center [891, 316] width 334 height 34
type input "Philip Badalamenti"
click at [465, 368] on input "Bank Routing Number" at bounding box center [717, 366] width 683 height 34
type input "231372691"
click at [450, 455] on input "Bank Account Number" at bounding box center [717, 466] width 683 height 34
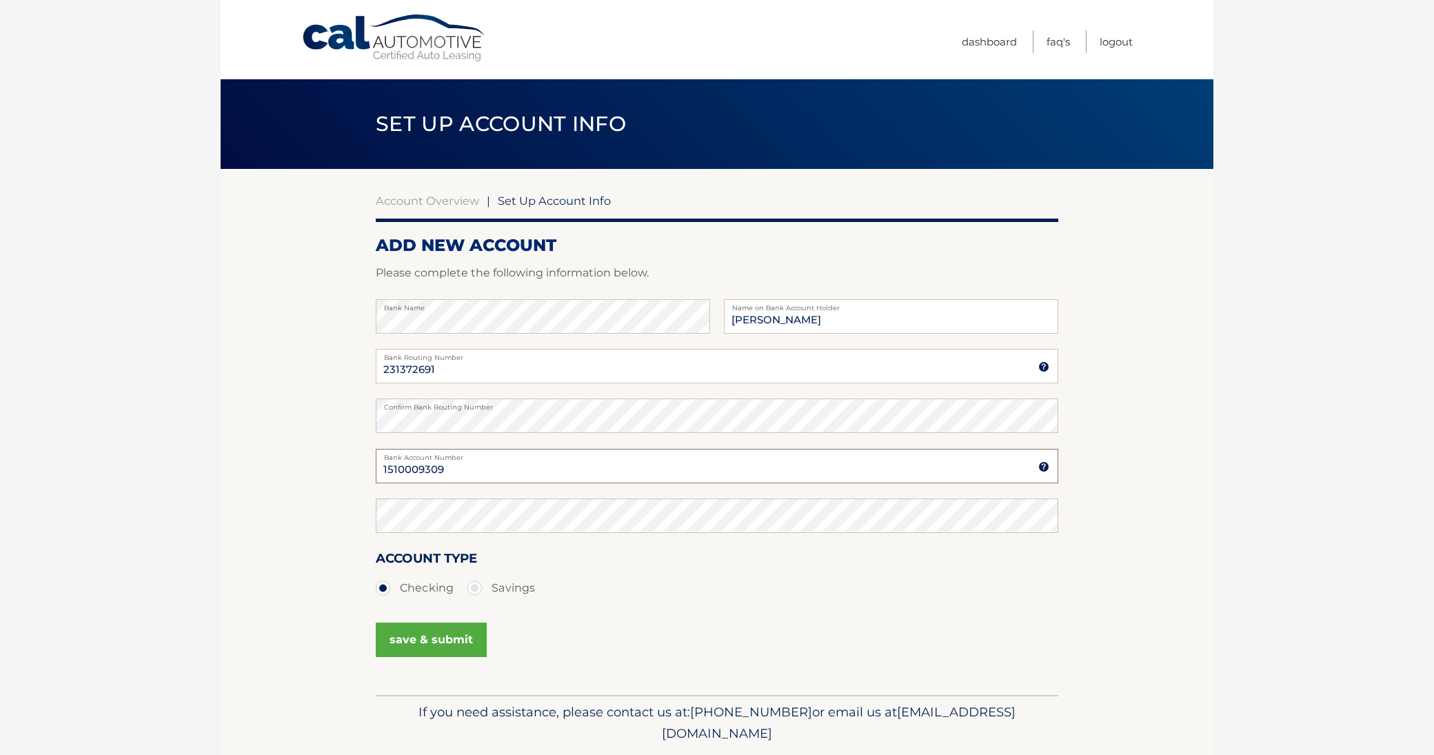
type input "1510009309"
click at [436, 631] on button "save & submit" at bounding box center [431, 640] width 111 height 34
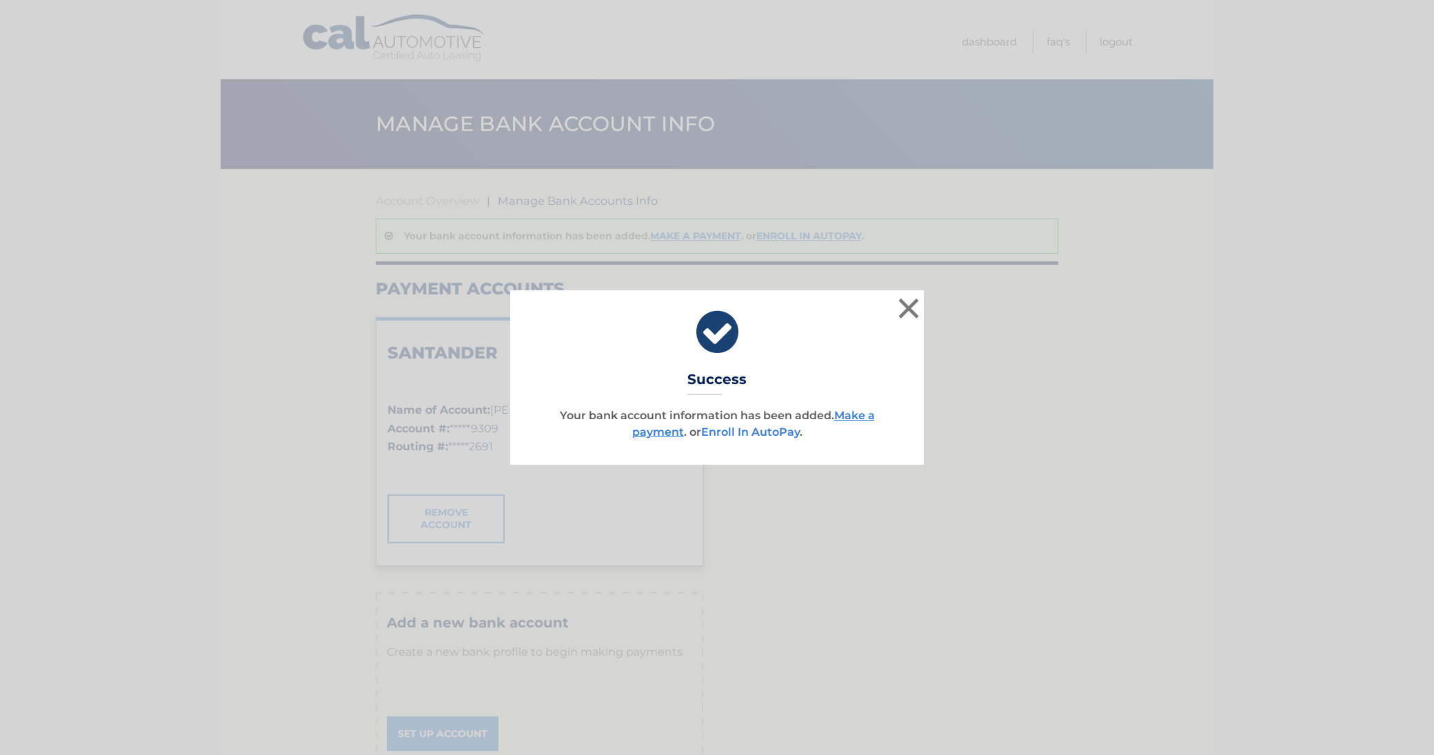
click at [748, 430] on link "Enroll In AutoPay" at bounding box center [750, 431] width 99 height 13
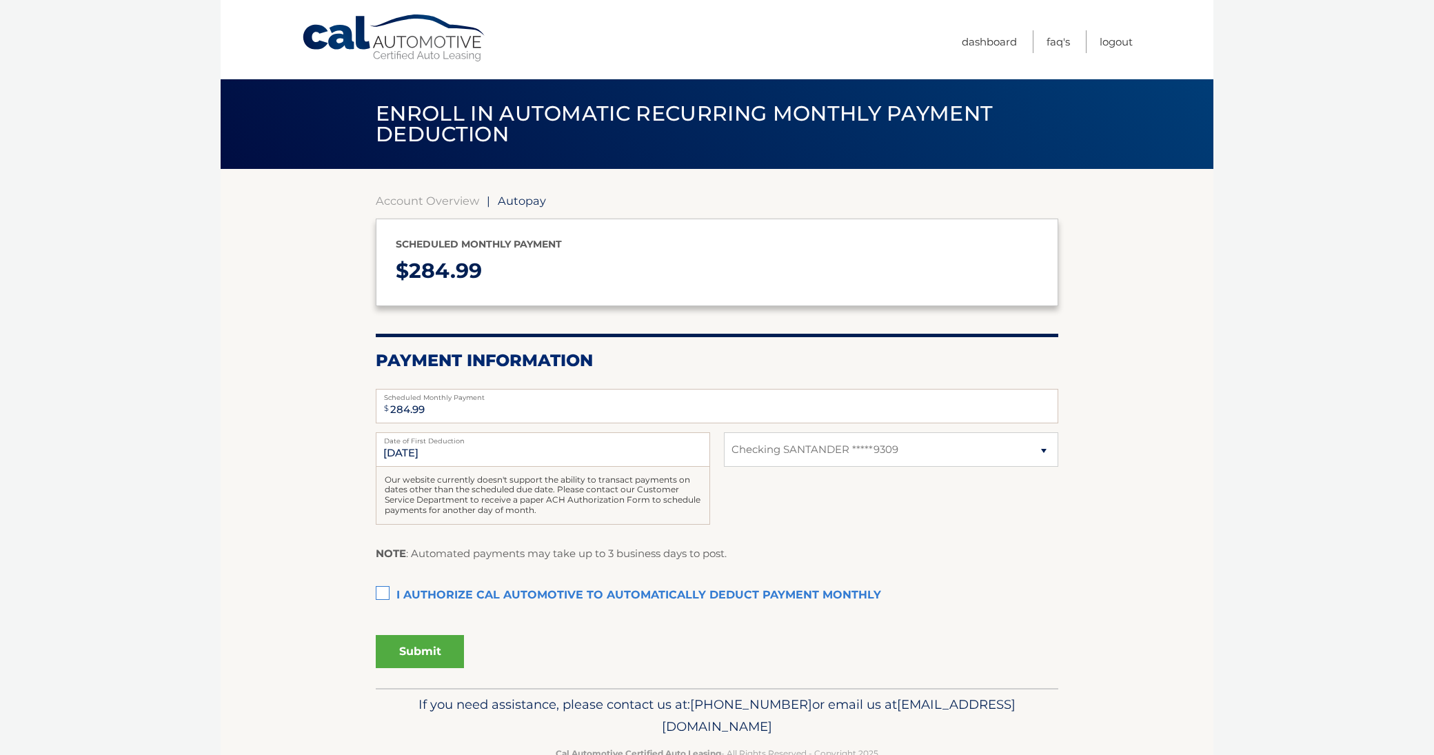
select select "YjllZjE1ZDctNWUyYi00ZjEyLWE2ZTctOGQ1NmE0MDQxYjdl"
click at [381, 594] on label "I authorize cal automotive to automatically deduct payment monthly This checkbo…" at bounding box center [717, 596] width 683 height 28
click at [0, 0] on input "I authorize cal automotive to automatically deduct payment monthly This checkbo…" at bounding box center [0, 0] width 0 height 0
click at [412, 647] on button "Submit" at bounding box center [420, 651] width 88 height 33
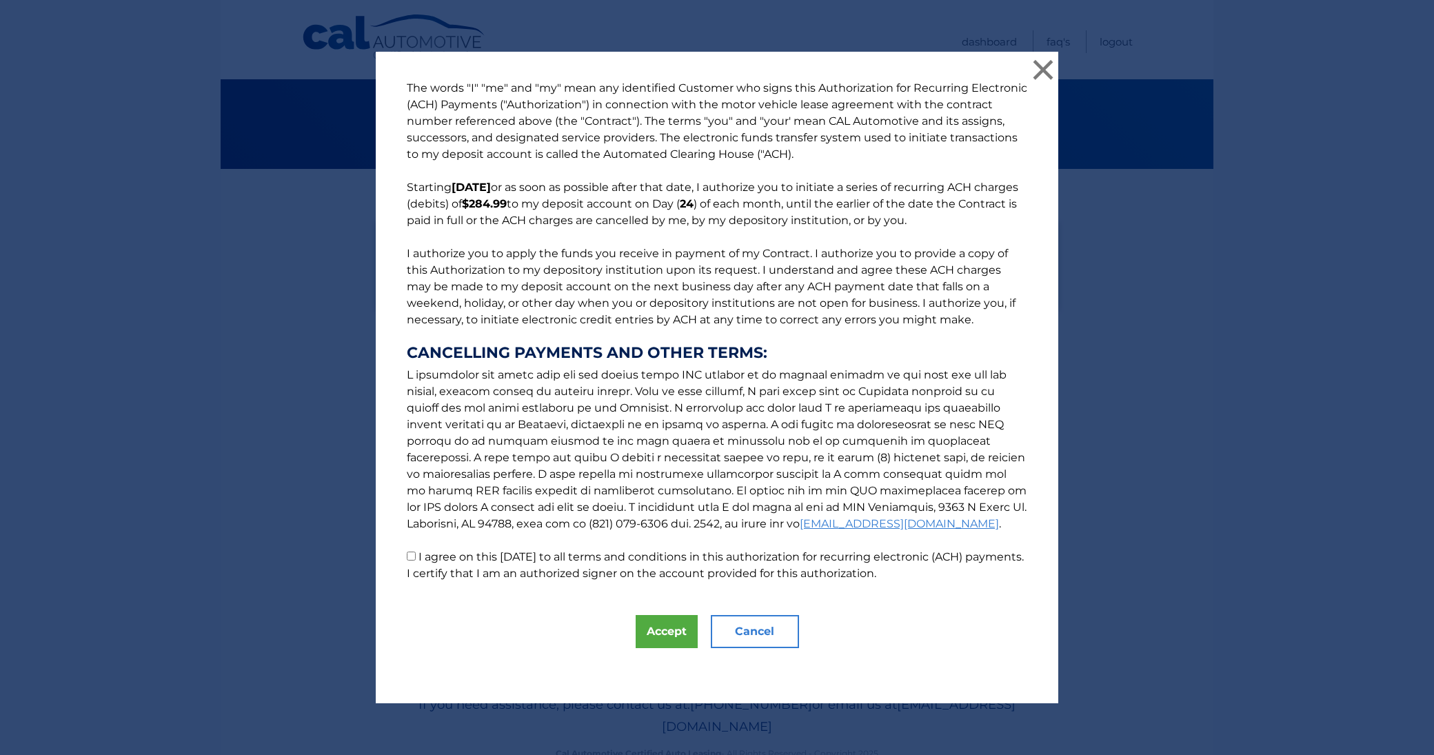
click at [412, 561] on input "I agree on this 10/09/2025 to all terms and conditions in this authorization fo…" at bounding box center [411, 556] width 9 height 9
checkbox input "true"
click at [665, 635] on button "Accept" at bounding box center [667, 631] width 62 height 33
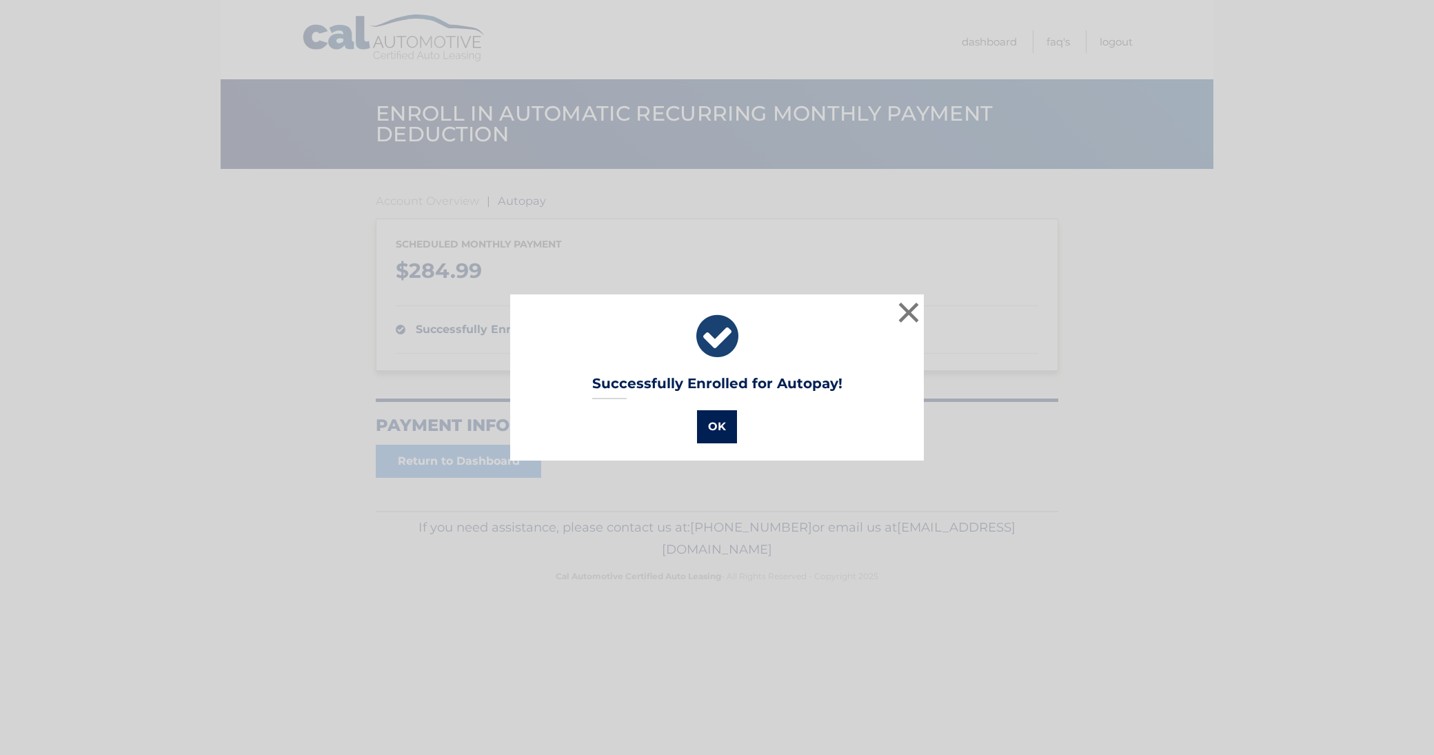
click at [717, 427] on button "OK" at bounding box center [717, 426] width 40 height 33
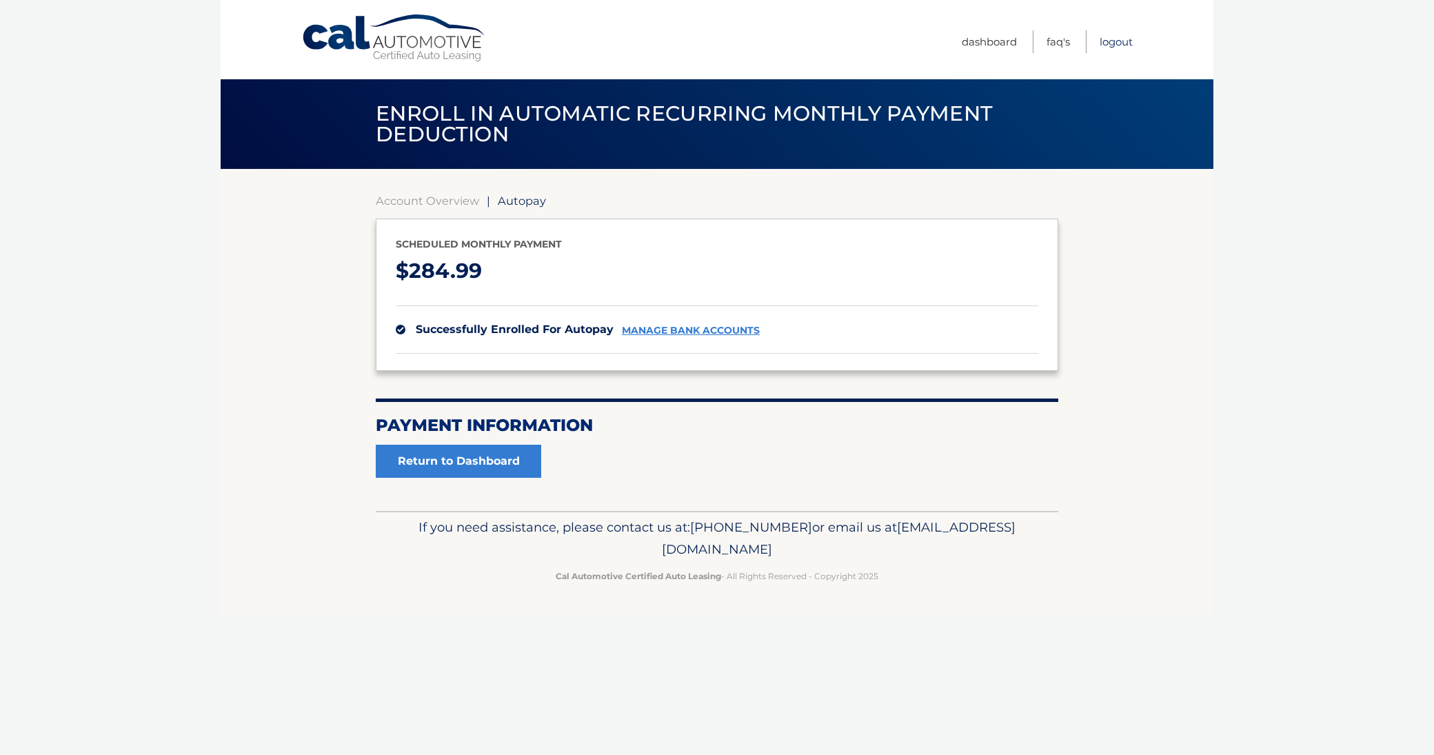
click at [1113, 41] on link "Logout" at bounding box center [1116, 41] width 33 height 23
